Goal: Complete application form: Complete application form

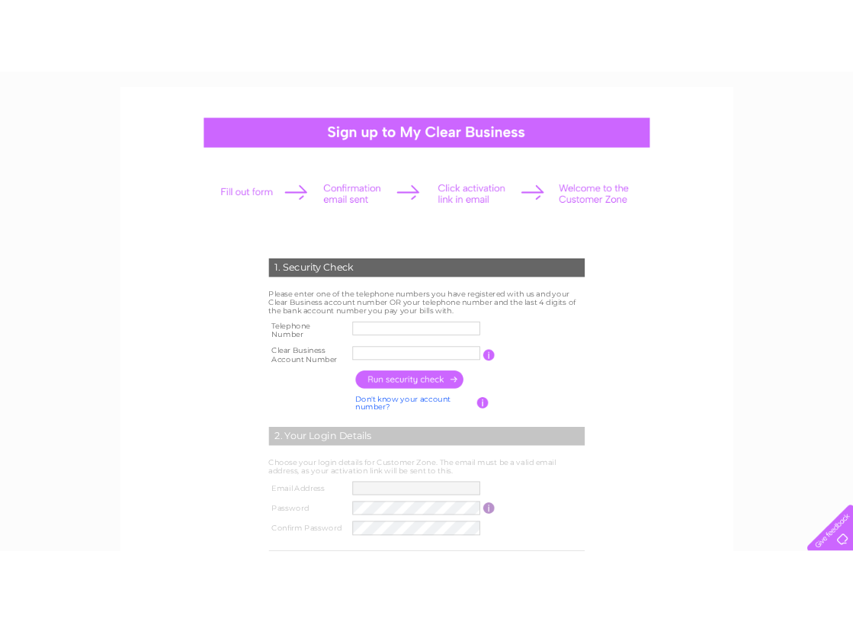
scroll to position [153, 0]
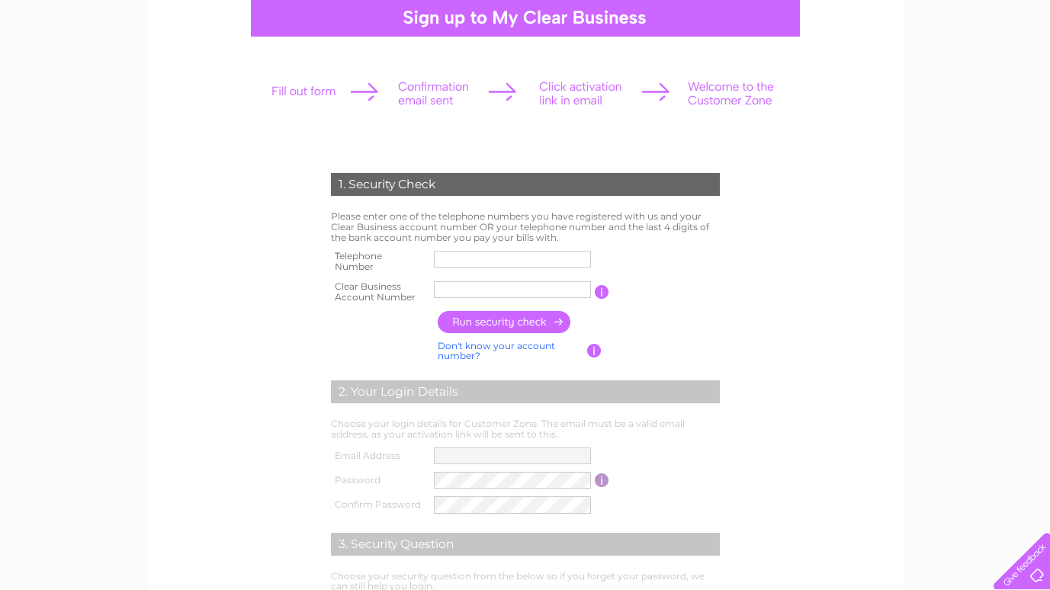
click at [483, 263] on input "text" at bounding box center [512, 259] width 157 height 17
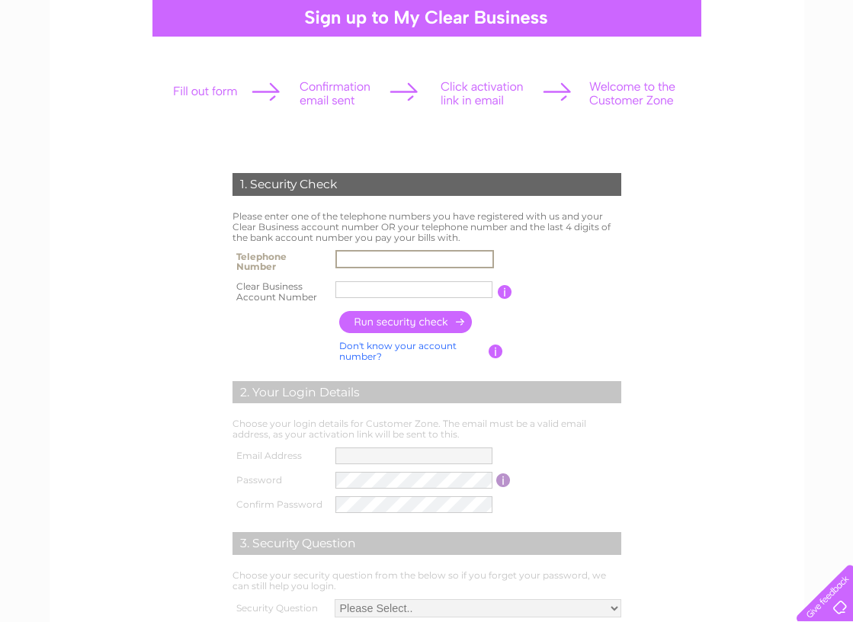
click at [364, 259] on input "text" at bounding box center [415, 259] width 159 height 18
type input "01312972840"
click at [353, 291] on input "text" at bounding box center [414, 289] width 157 height 17
drag, startPoint x: 721, startPoint y: 314, endPoint x: 703, endPoint y: 321, distance: 18.8
click at [715, 318] on form "1. Security Check Please enter one of the telephone numbers you have registered…" at bounding box center [427, 428] width 726 height 570
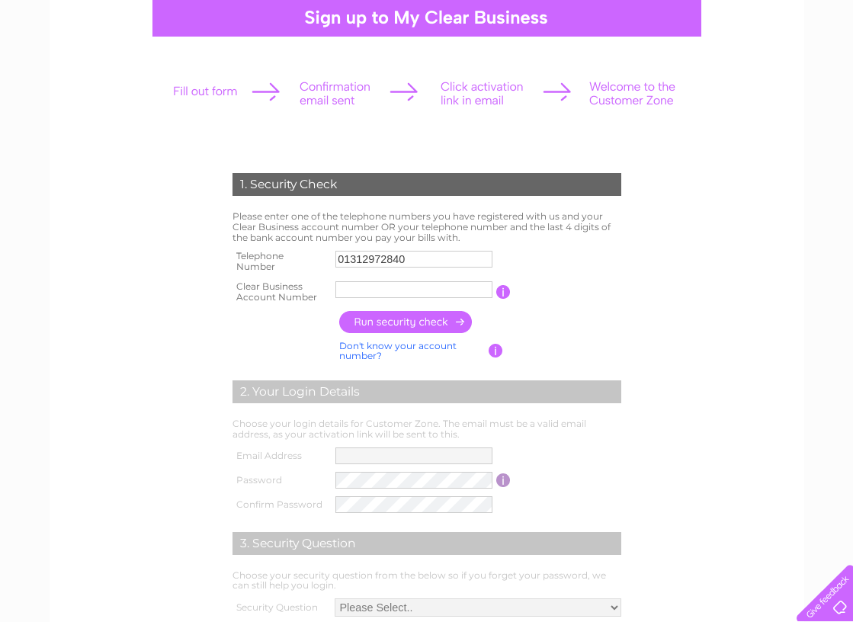
click at [220, 85] on div at bounding box center [427, 93] width 536 height 68
click at [210, 331] on div "1. Security Check Please enter one of the telephone numbers you have registered…" at bounding box center [427, 420] width 460 height 525
click at [352, 289] on input "text" at bounding box center [414, 289] width 157 height 17
drag, startPoint x: 346, startPoint y: 279, endPoint x: 352, endPoint y: 298, distance: 20.0
click at [352, 298] on td at bounding box center [414, 292] width 165 height 31
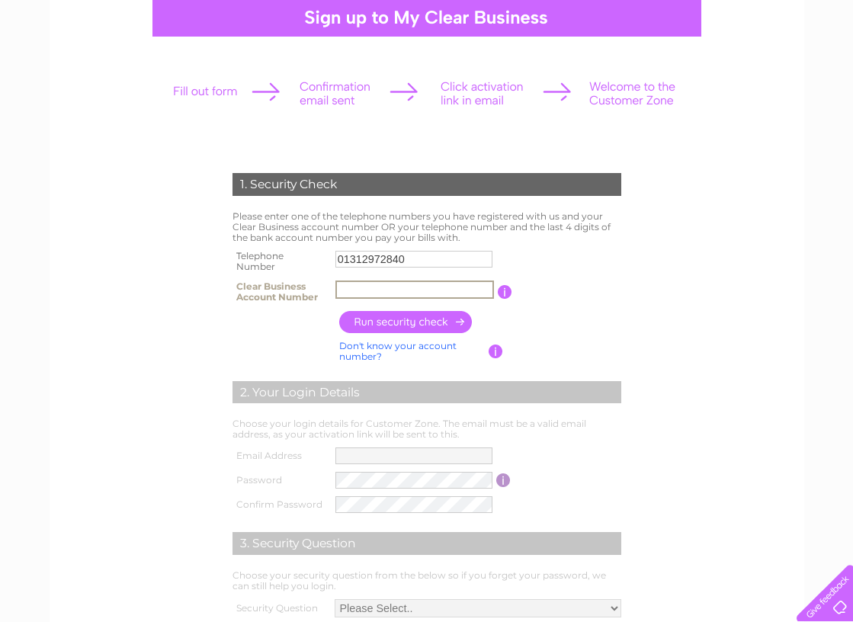
click at [355, 293] on input "text" at bounding box center [415, 290] width 159 height 18
paste input "30313964"
type input "30313964"
click at [409, 326] on input "button" at bounding box center [406, 322] width 134 height 22
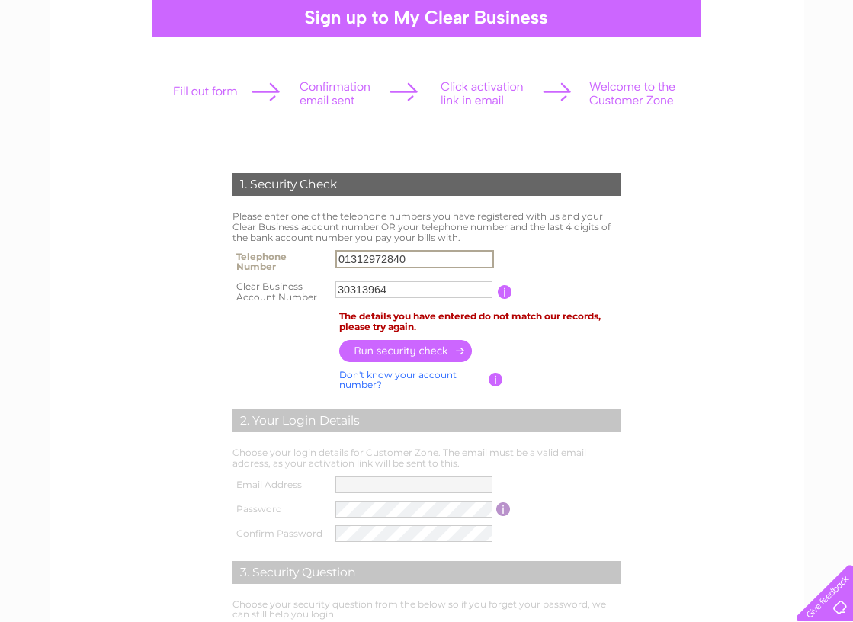
drag, startPoint x: 434, startPoint y: 259, endPoint x: 184, endPoint y: 276, distance: 250.7
click at [188, 275] on form "1. Security Check Please enter one of the telephone numbers you have registered…" at bounding box center [427, 442] width 726 height 599
click at [338, 285] on input "30313964" at bounding box center [414, 289] width 157 height 17
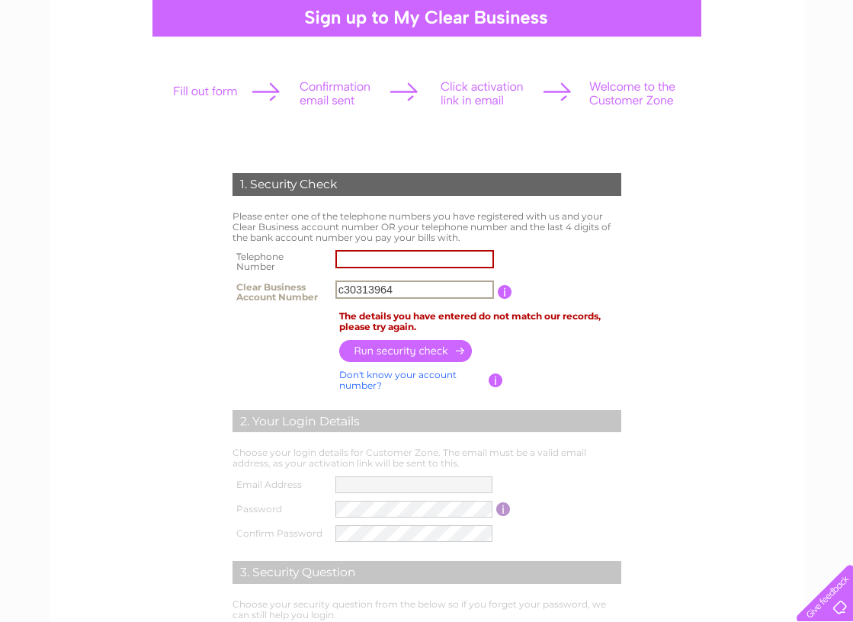
type input "30313964"
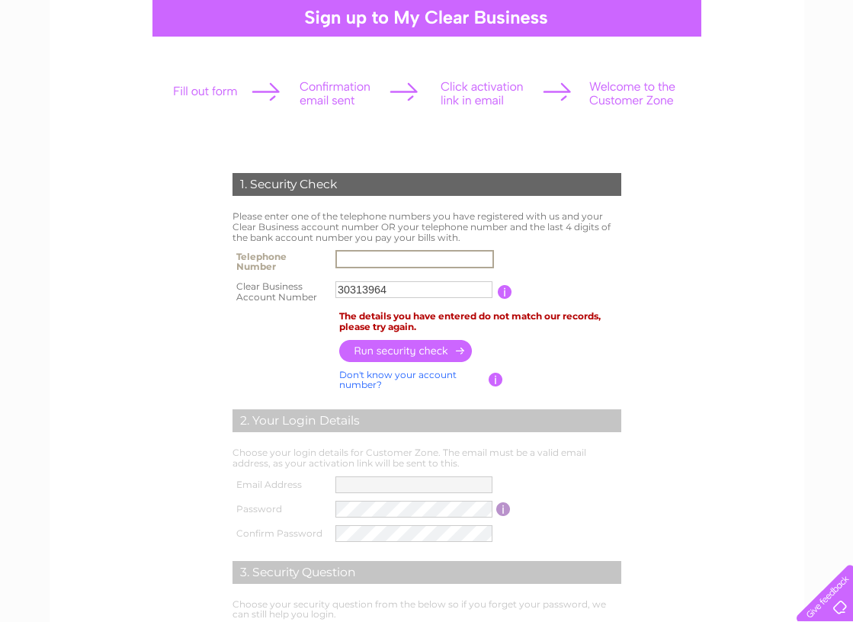
click at [396, 255] on input "text" at bounding box center [415, 259] width 159 height 18
type input "01312972840"
click at [435, 352] on input "button" at bounding box center [406, 351] width 134 height 22
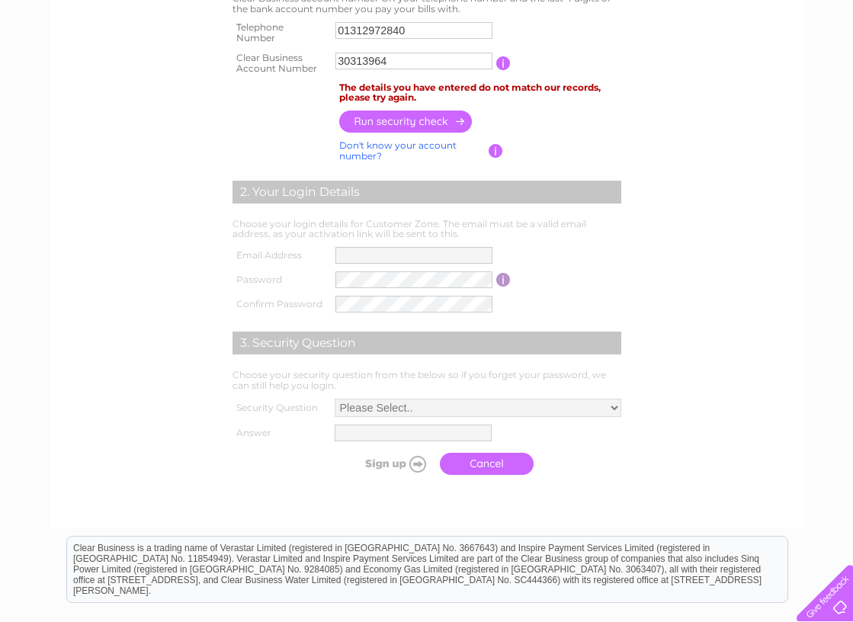
click at [374, 270] on td at bounding box center [414, 280] width 165 height 24
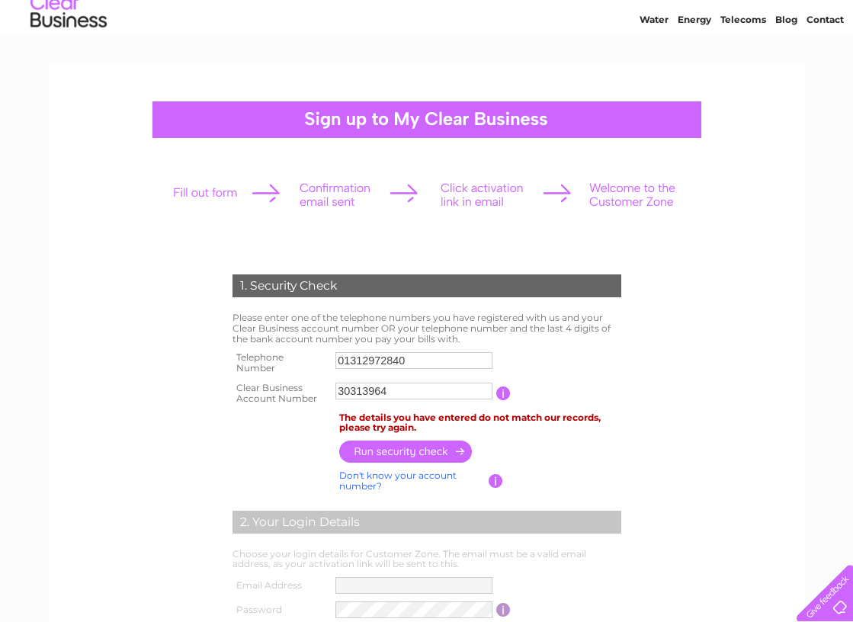
scroll to position [76, 0]
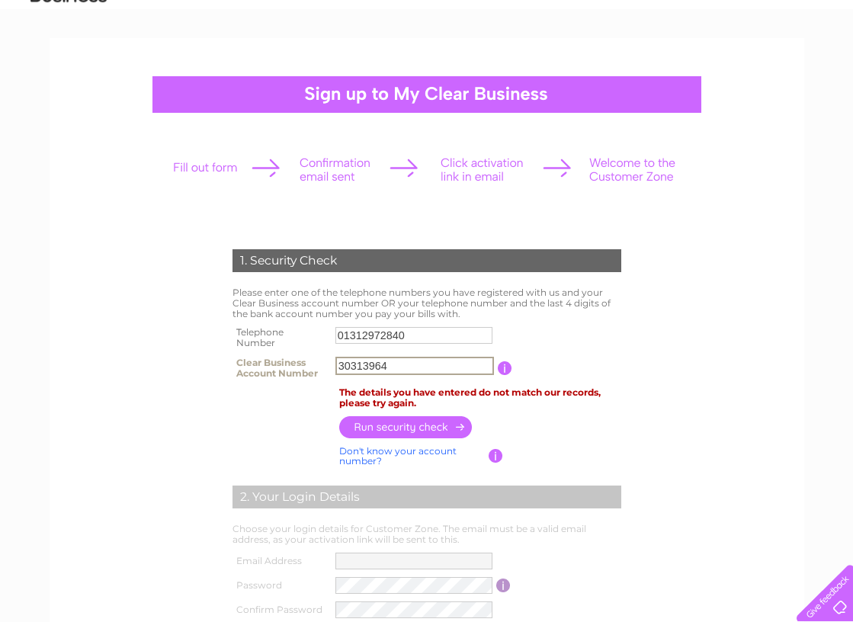
click at [451, 367] on input "30313964" at bounding box center [415, 366] width 159 height 18
click at [503, 366] on input "button" at bounding box center [505, 368] width 14 height 14
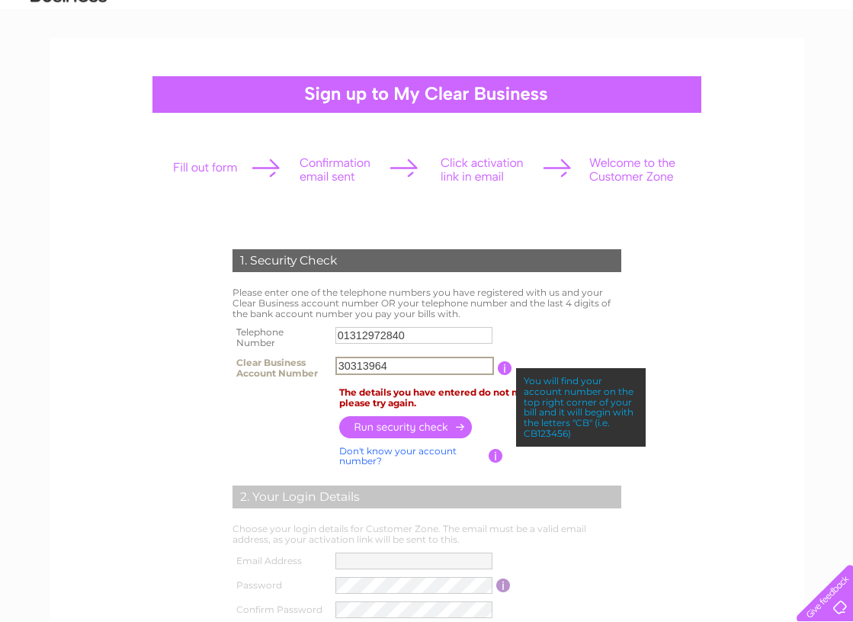
drag, startPoint x: 413, startPoint y: 363, endPoint x: 221, endPoint y: 364, distance: 191.4
click at [221, 364] on div "1. Security Check Please enter one of the telephone numbers you have registered…" at bounding box center [427, 511] width 460 height 554
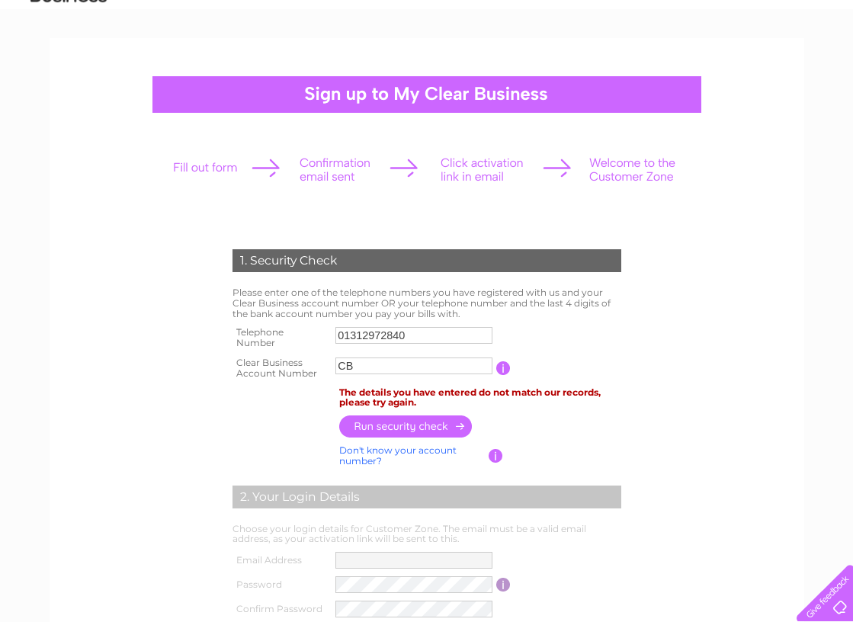
click at [503, 361] on input "button" at bounding box center [503, 368] width 14 height 14
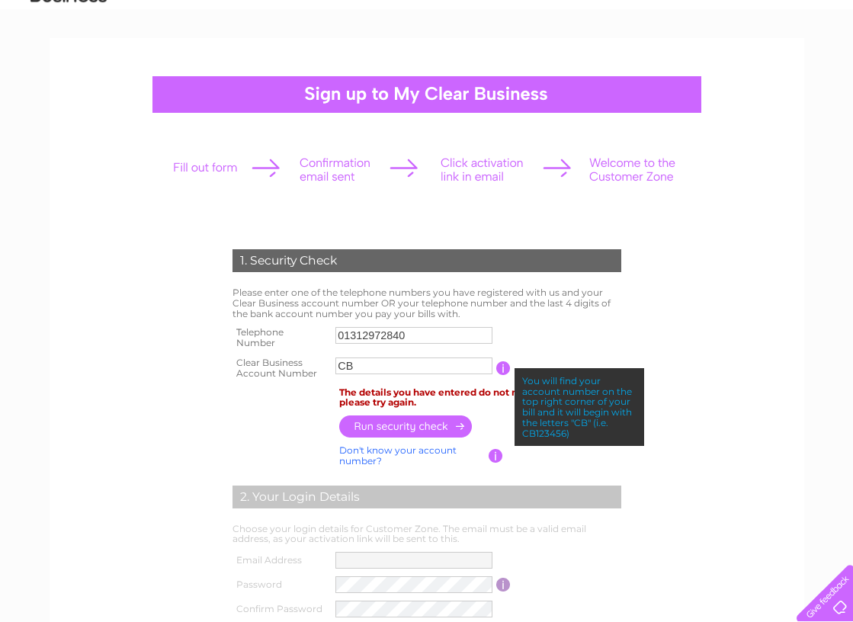
click at [429, 371] on input "CB" at bounding box center [414, 366] width 157 height 17
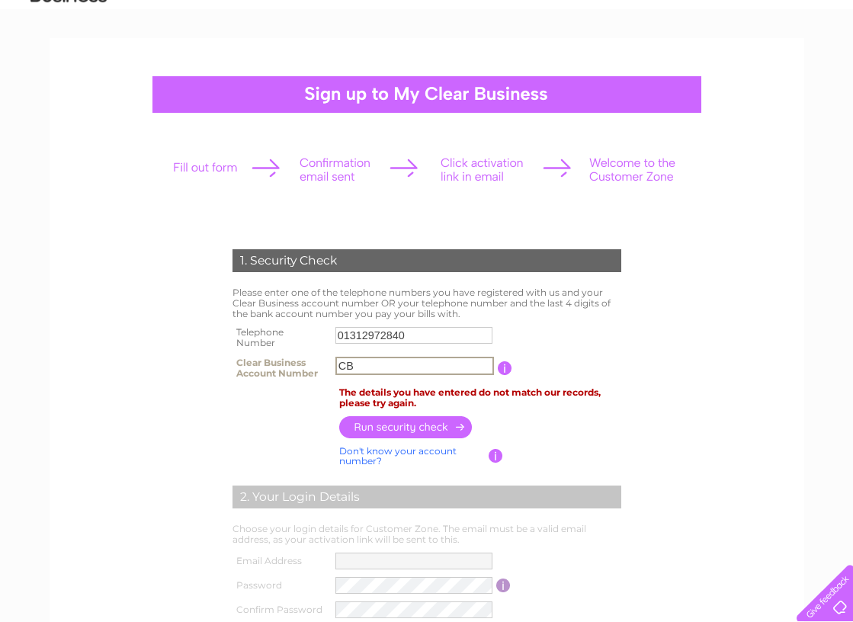
click at [406, 363] on input "CB" at bounding box center [415, 366] width 159 height 18
type input "CB3031396"
click at [381, 429] on input "button" at bounding box center [406, 427] width 134 height 22
drag, startPoint x: 419, startPoint y: 326, endPoint x: 160, endPoint y: 335, distance: 259.4
click at [160, 335] on form "1. Security Check Please enter one of the telephone numbers you have registered…" at bounding box center [427, 518] width 726 height 599
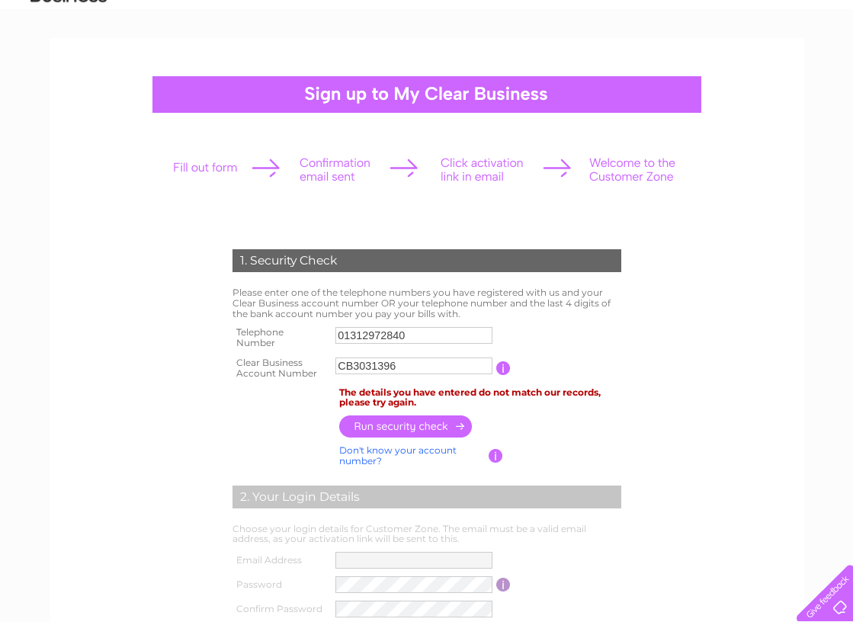
click at [473, 351] on td "01312972840" at bounding box center [414, 338] width 165 height 31
click at [463, 342] on input "01312972840" at bounding box center [414, 335] width 157 height 17
drag, startPoint x: 425, startPoint y: 326, endPoint x: 275, endPoint y: 347, distance: 150.9
click at [275, 347] on tr "Telephone Number 01312972840" at bounding box center [427, 338] width 397 height 31
click at [418, 363] on input "CB3031396" at bounding box center [414, 366] width 157 height 17
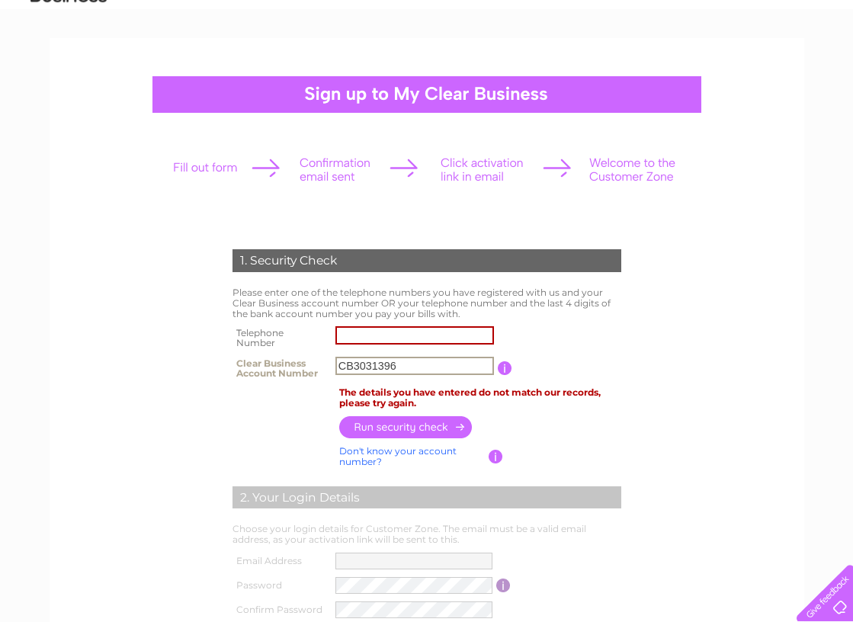
drag, startPoint x: 350, startPoint y: 366, endPoint x: 297, endPoint y: 362, distance: 52.8
click at [298, 362] on tr "Clear Business Account Number CB3031396 You will find your account number on th…" at bounding box center [427, 368] width 397 height 31
click at [420, 355] on td "3031396" at bounding box center [415, 368] width 166 height 31
click at [409, 362] on input "3031396" at bounding box center [414, 366] width 157 height 17
type input "30313964"
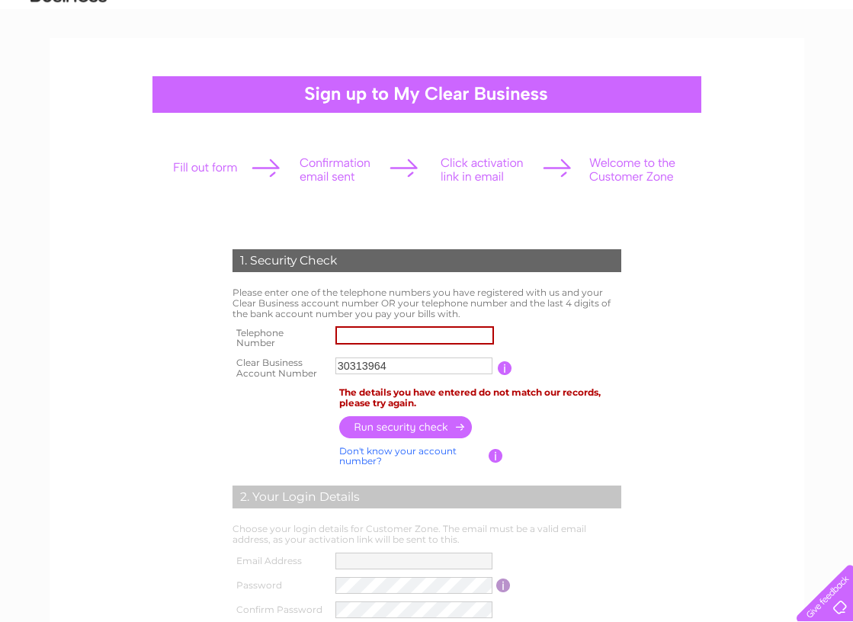
click at [432, 431] on input "button" at bounding box center [406, 427] width 134 height 22
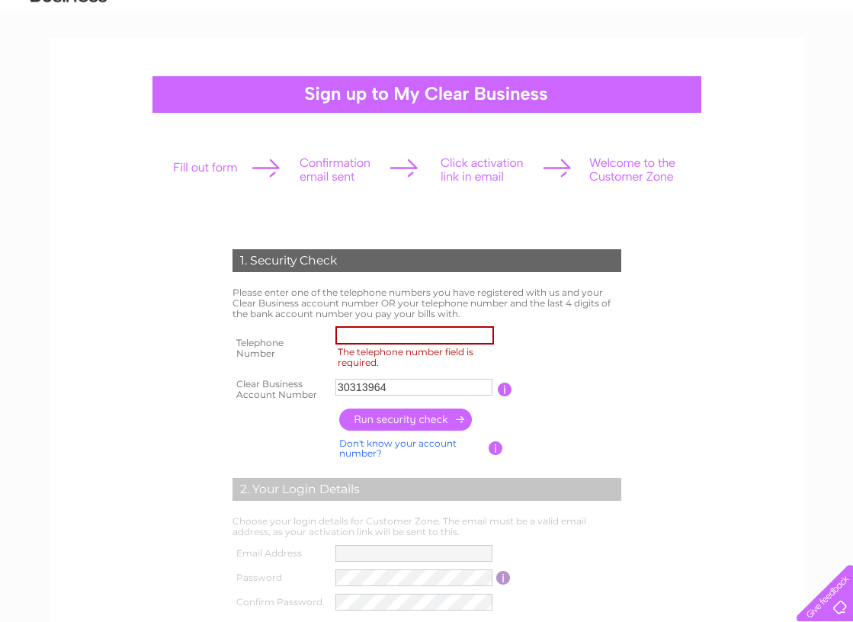
click at [430, 431] on td at bounding box center [481, 420] width 290 height 30
click at [387, 332] on input "The telephone number field is required." at bounding box center [415, 335] width 159 height 18
click at [259, 361] on th "Telephone Number" at bounding box center [281, 349] width 104 height 52
drag, startPoint x: 583, startPoint y: 371, endPoint x: 592, endPoint y: 367, distance: 9.9
click at [583, 371] on table "Telephone Number The telephone number field is required. Clear Business Account…" at bounding box center [427, 364] width 397 height 82
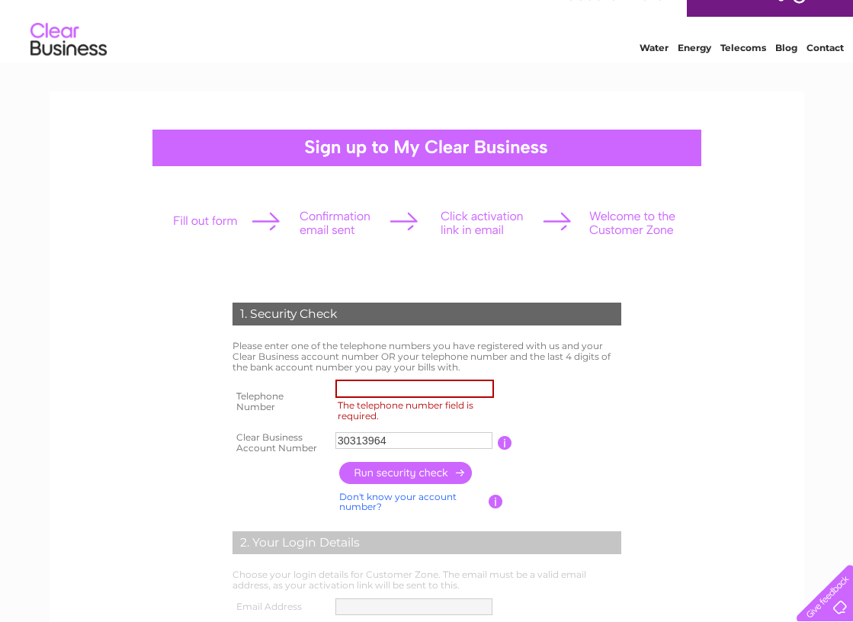
scroll to position [0, 0]
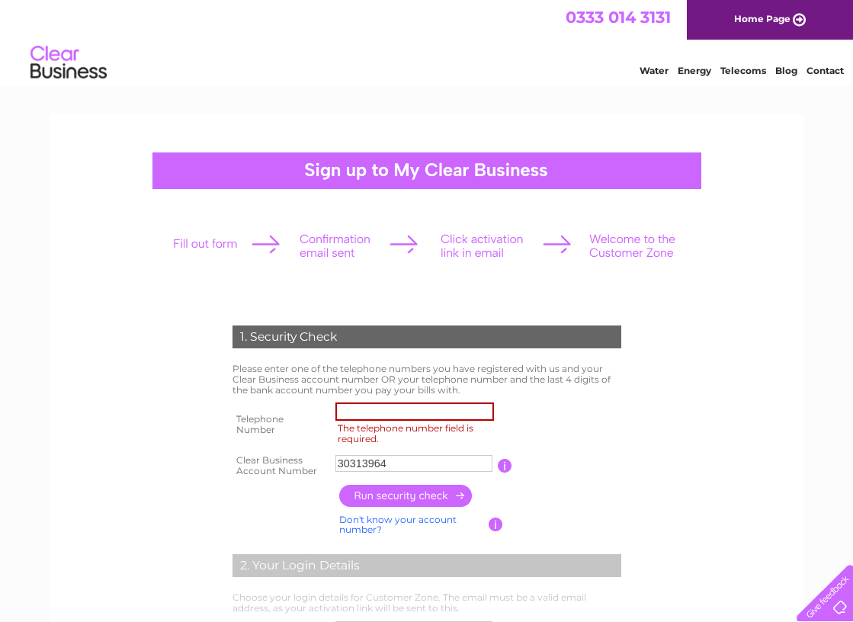
click at [472, 409] on input "The telephone number field is required." at bounding box center [415, 412] width 159 height 18
drag, startPoint x: 599, startPoint y: 467, endPoint x: 526, endPoint y: 441, distance: 77.7
click at [599, 466] on td "You will find your account number on the top right corner of your bill and it w…" at bounding box center [568, 466] width 113 height 31
